Goal: Transaction & Acquisition: Purchase product/service

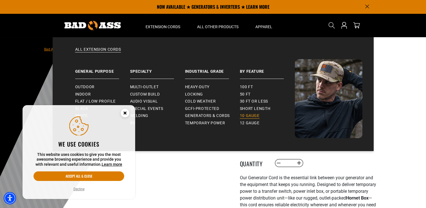
click at [252, 115] on span "10 gauge" at bounding box center [250, 115] width 20 height 5
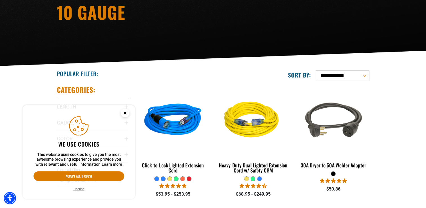
scroll to position [84, 0]
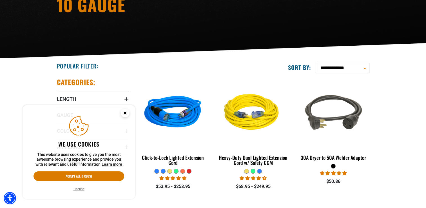
click at [126, 113] on circle "Close this option" at bounding box center [125, 113] width 8 height 8
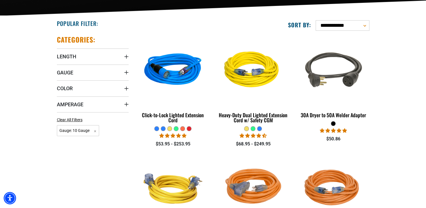
scroll to position [192, 0]
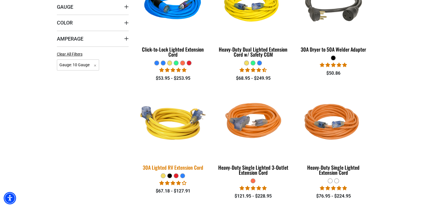
click at [180, 167] on div "30A Lighted RV Extension Cord" at bounding box center [173, 167] width 72 height 5
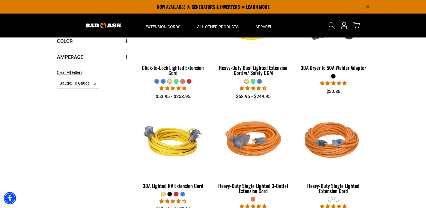
scroll to position [164, 0]
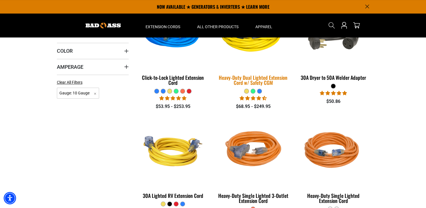
click at [260, 83] on div "Heavy-Duty Dual Lighted Extension Cord w/ Safety CGM" at bounding box center [253, 80] width 72 height 10
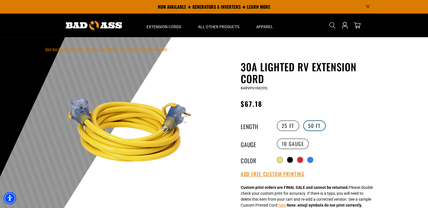
click at [311, 122] on label "50 FT" at bounding box center [314, 125] width 23 height 11
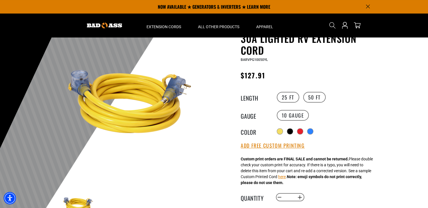
scroll to position [28, 0]
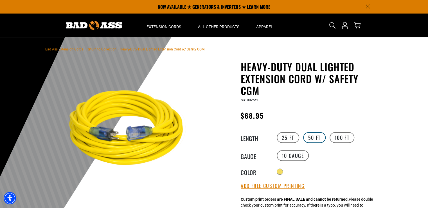
click at [312, 137] on label "50 FT" at bounding box center [314, 137] width 23 height 11
